Goal: Go to known website: Access a specific website the user already knows

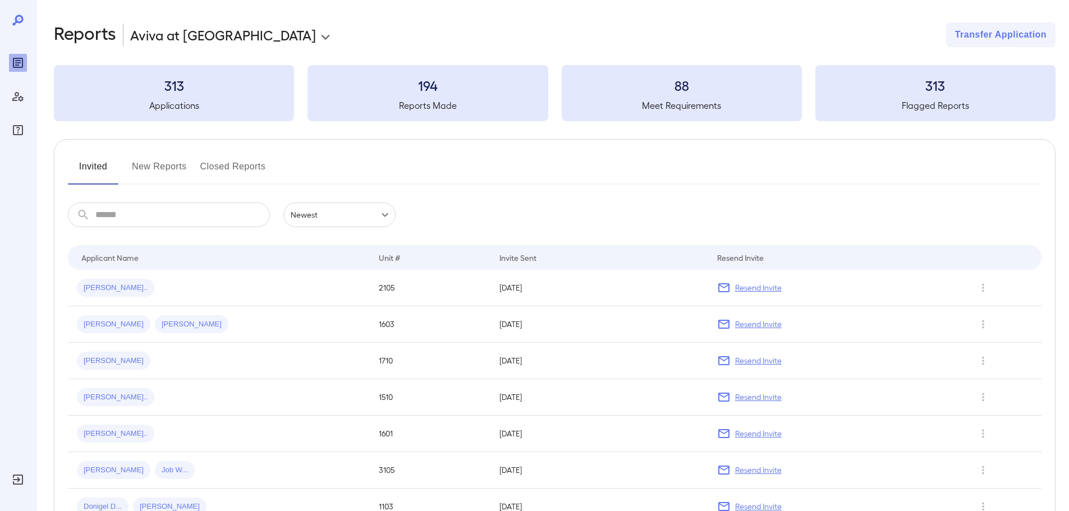
click at [559, 162] on div "Invited New Reports Closed Reports" at bounding box center [555, 171] width 974 height 27
click at [157, 171] on button "New Reports" at bounding box center [159, 171] width 55 height 27
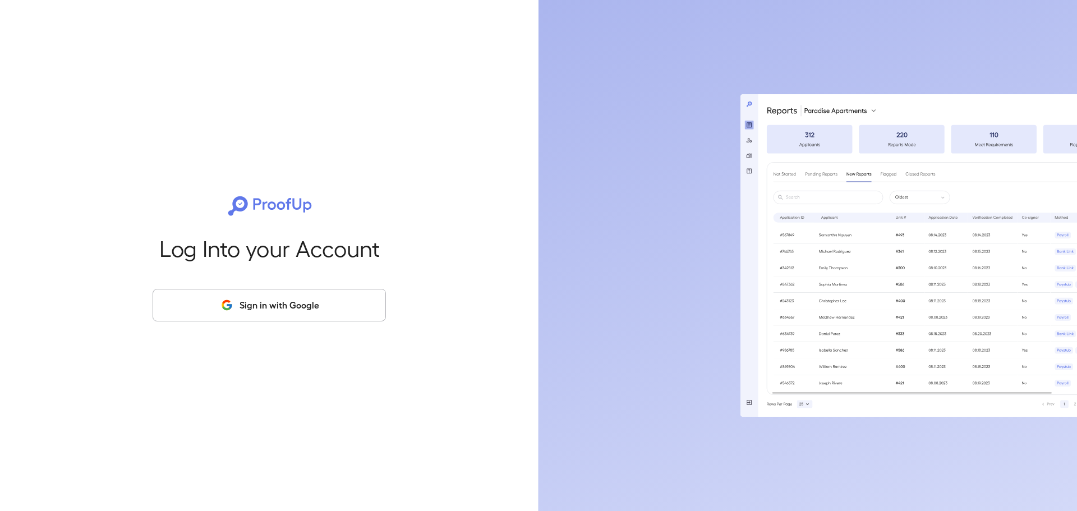
click at [279, 296] on button "Sign in with Google" at bounding box center [269, 305] width 233 height 33
